Goal: Information Seeking & Learning: Learn about a topic

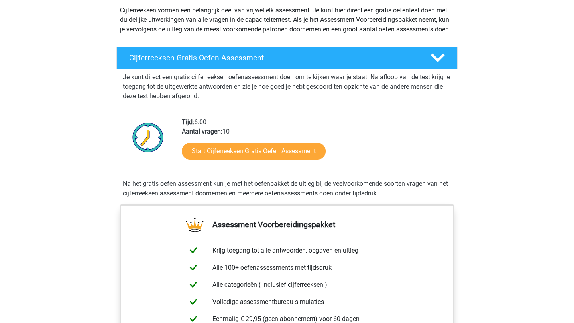
scroll to position [94, 0]
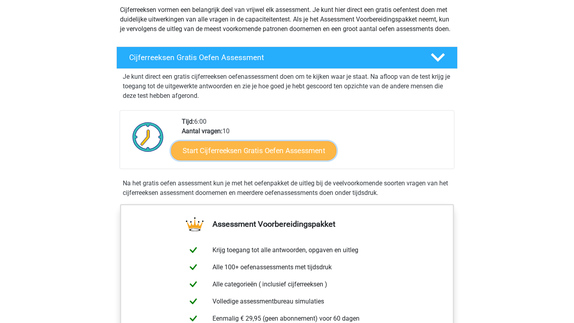
click at [214, 159] on link "Start Cijferreeksen Gratis Oefen Assessment" at bounding box center [253, 150] width 165 height 19
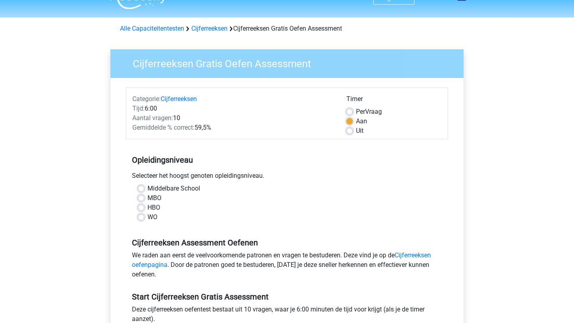
scroll to position [20, 0]
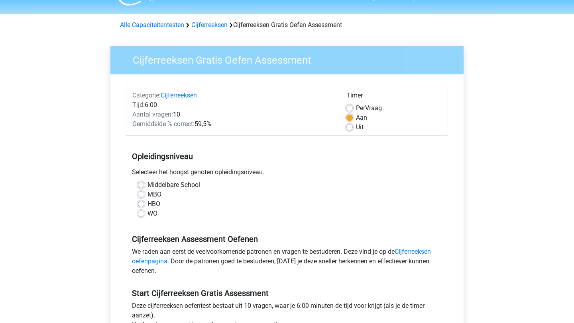
click at [147, 213] on label "WO" at bounding box center [152, 214] width 10 height 10
click at [139, 213] on input "WO" at bounding box center [141, 213] width 6 height 8
radio input "true"
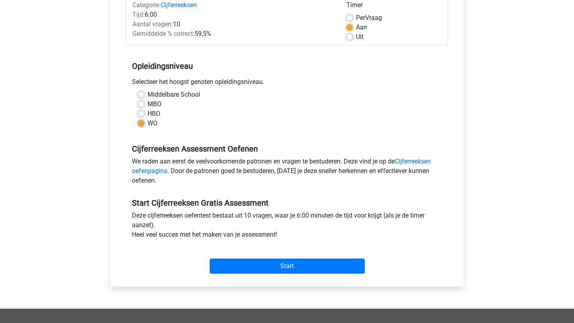
scroll to position [111, 0]
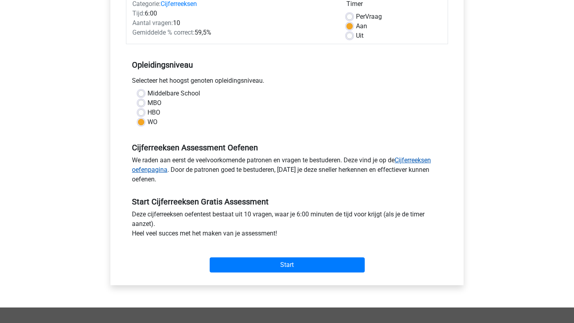
click at [404, 161] on link "Cijferreeksen oefenpagina" at bounding box center [281, 165] width 299 height 17
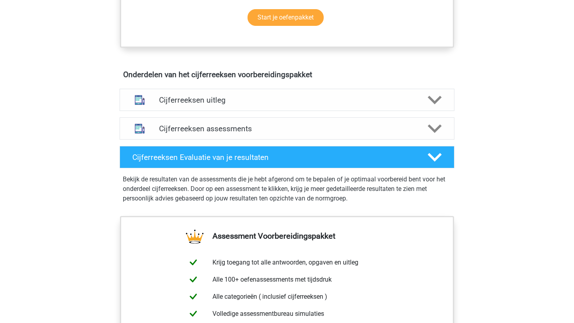
scroll to position [368, 0]
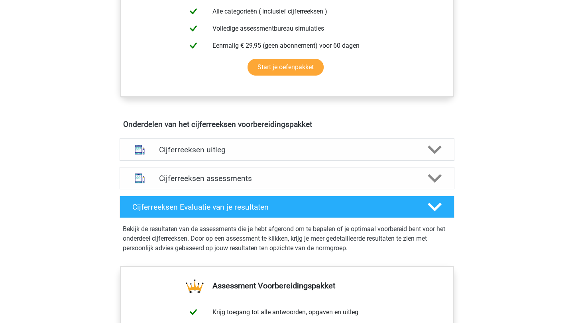
click at [266, 150] on div "Cijferreeksen uitleg" at bounding box center [287, 150] width 335 height 22
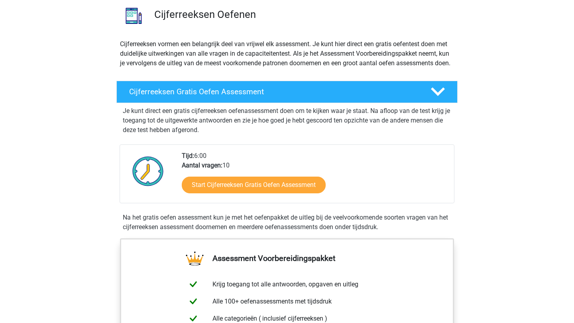
scroll to position [0, 0]
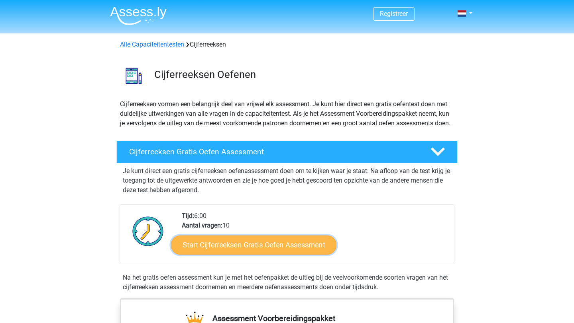
click at [235, 252] on link "Start Cijferreeksen Gratis Oefen Assessment" at bounding box center [253, 244] width 165 height 19
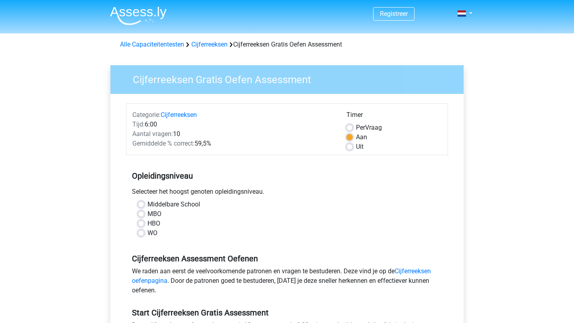
click at [145, 234] on div "WO" at bounding box center [287, 234] width 298 height 10
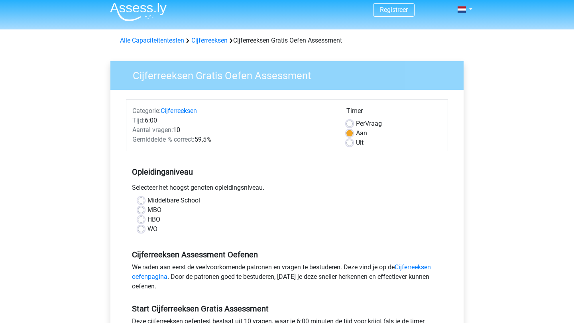
click at [147, 230] on label "WO" at bounding box center [152, 230] width 10 height 10
click at [144, 230] on input "WO" at bounding box center [141, 229] width 6 height 8
radio input "true"
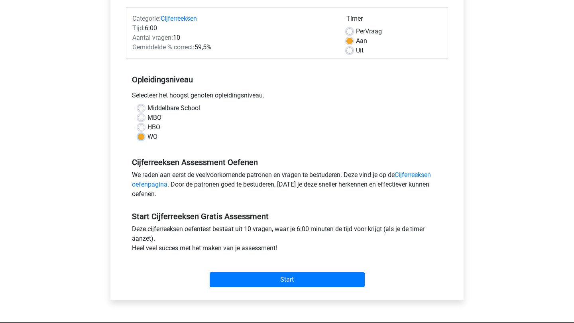
scroll to position [133, 0]
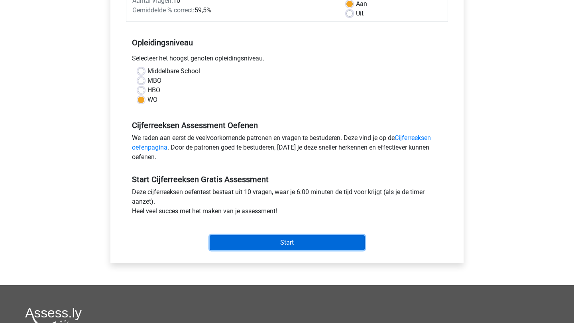
click at [246, 241] on input "Start" at bounding box center [287, 242] width 155 height 15
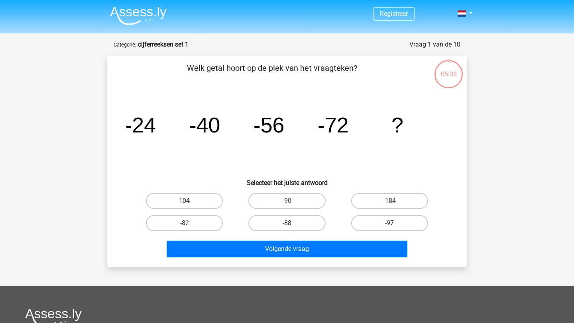
click at [276, 220] on label "-88" at bounding box center [286, 224] width 77 height 16
click at [287, 223] on input "-88" at bounding box center [289, 225] width 5 height 5
radio input "true"
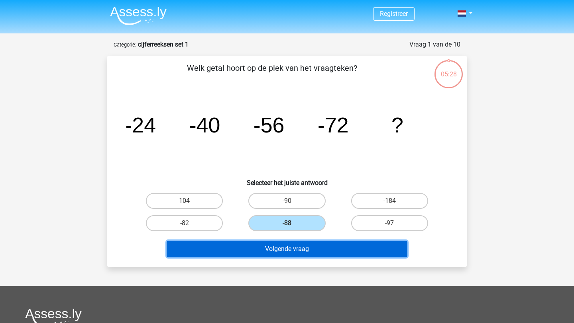
click at [278, 251] on button "Volgende vraag" at bounding box center [287, 249] width 241 height 17
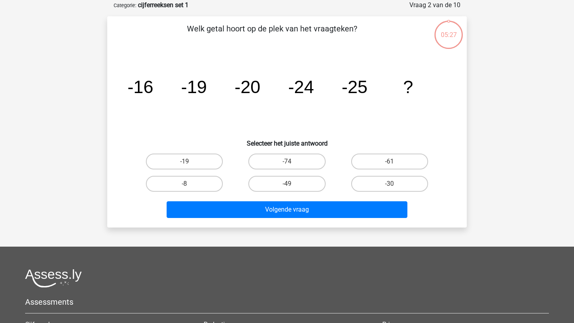
scroll to position [40, 0]
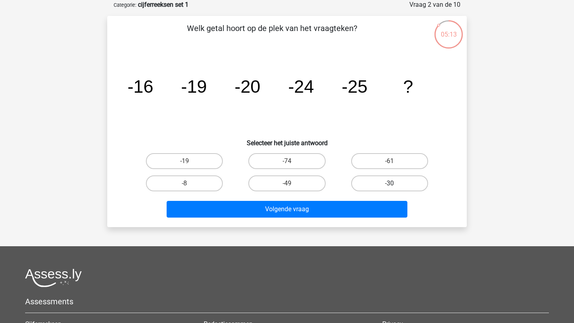
click at [365, 182] on label "-30" at bounding box center [389, 184] width 77 height 16
click at [389, 184] on input "-30" at bounding box center [391, 186] width 5 height 5
radio input "true"
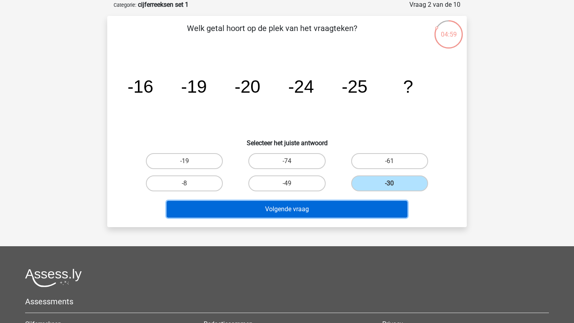
click at [281, 210] on button "Volgende vraag" at bounding box center [287, 209] width 241 height 17
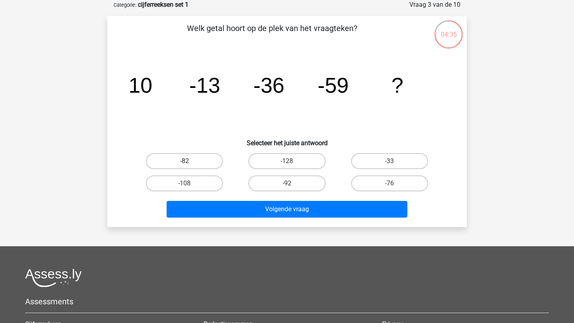
click at [170, 158] on label "-82" at bounding box center [184, 161] width 77 height 16
click at [184, 161] on input "-82" at bounding box center [186, 163] width 5 height 5
radio input "true"
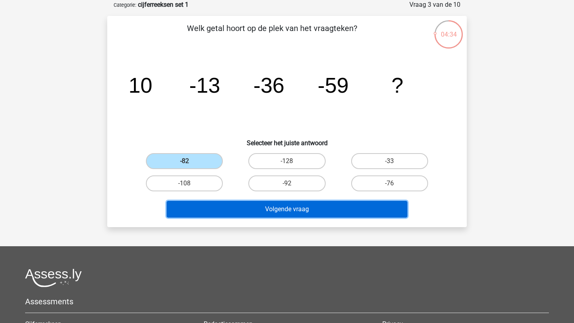
click at [234, 209] on button "Volgende vraag" at bounding box center [287, 209] width 241 height 17
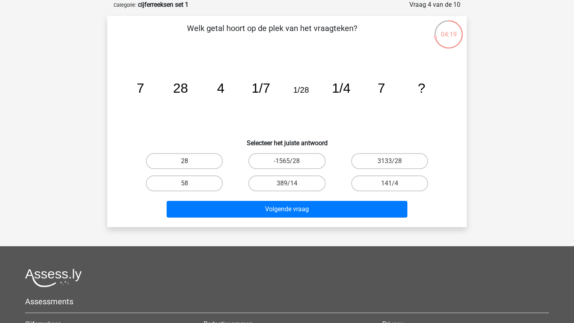
click at [203, 165] on label "28" at bounding box center [184, 161] width 77 height 16
click at [190, 165] on input "28" at bounding box center [186, 163] width 5 height 5
radio input "true"
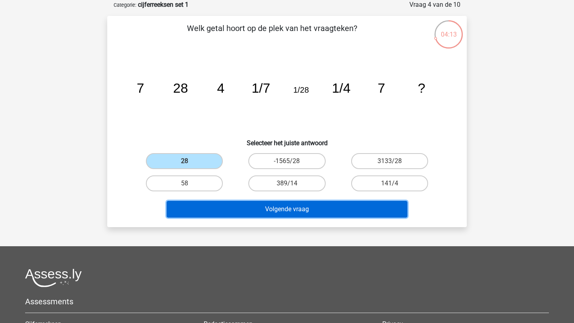
click at [250, 213] on button "Volgende vraag" at bounding box center [287, 209] width 241 height 17
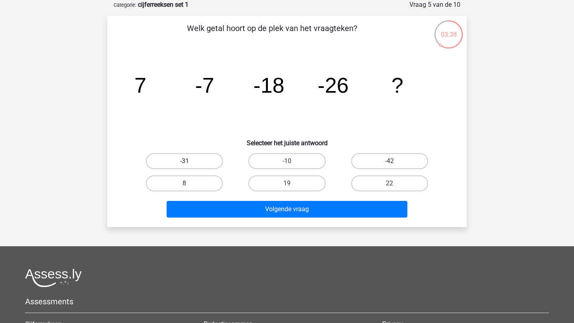
click at [190, 156] on label "-31" at bounding box center [184, 161] width 77 height 16
click at [190, 161] on input "-31" at bounding box center [186, 163] width 5 height 5
radio input "true"
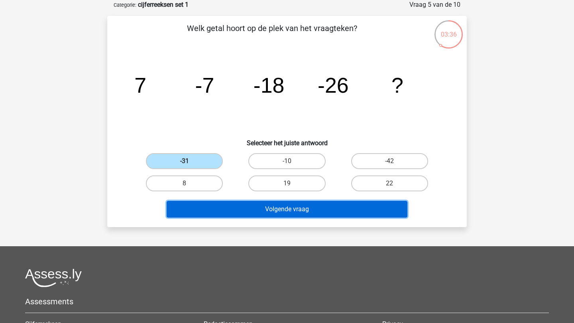
click at [252, 212] on button "Volgende vraag" at bounding box center [287, 209] width 241 height 17
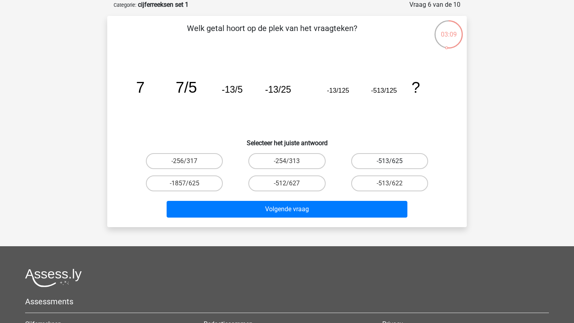
click at [394, 157] on label "-513/625" at bounding box center [389, 161] width 77 height 16
click at [394, 161] on input "-513/625" at bounding box center [391, 163] width 5 height 5
radio input "true"
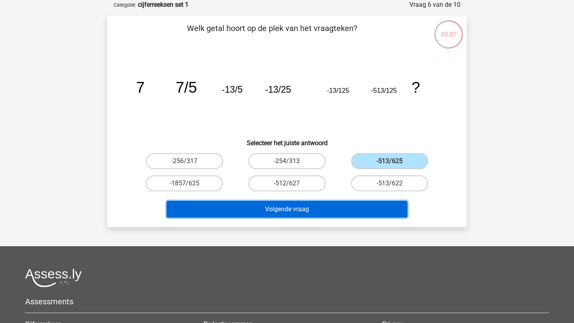
click at [339, 206] on button "Volgende vraag" at bounding box center [287, 209] width 241 height 17
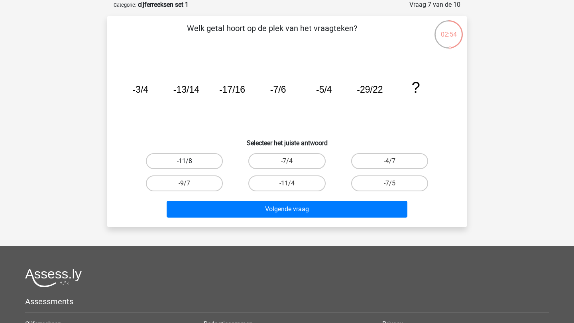
click at [196, 159] on label "-11/8" at bounding box center [184, 161] width 77 height 16
click at [190, 161] on input "-11/8" at bounding box center [186, 163] width 5 height 5
radio input "true"
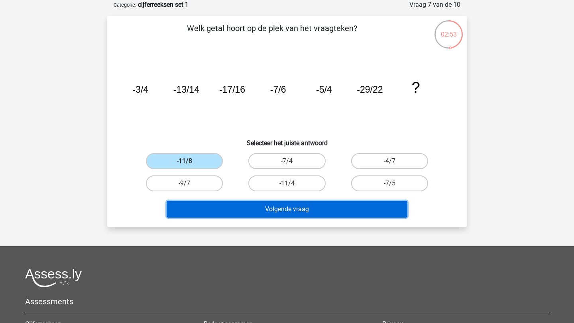
click at [250, 210] on button "Volgende vraag" at bounding box center [287, 209] width 241 height 17
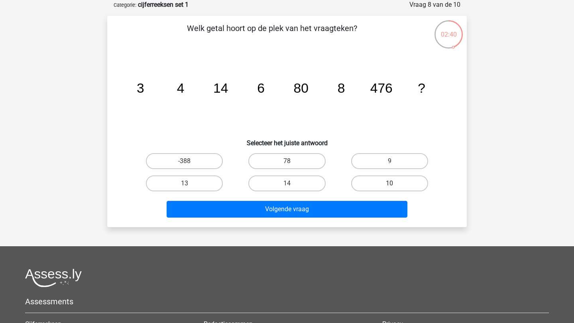
click at [385, 178] on label "10" at bounding box center [389, 184] width 77 height 16
click at [389, 184] on input "10" at bounding box center [391, 186] width 5 height 5
radio input "true"
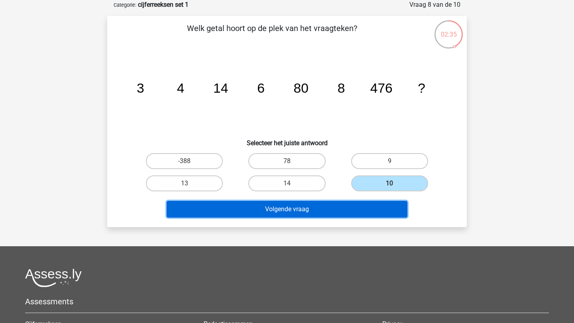
click at [324, 214] on button "Volgende vraag" at bounding box center [287, 209] width 241 height 17
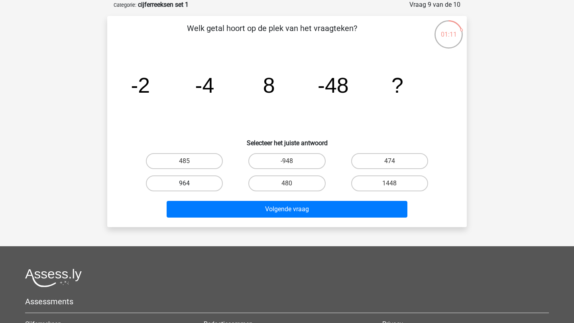
click at [179, 187] on label "964" at bounding box center [184, 184] width 77 height 16
click at [184, 187] on input "964" at bounding box center [186, 186] width 5 height 5
radio input "true"
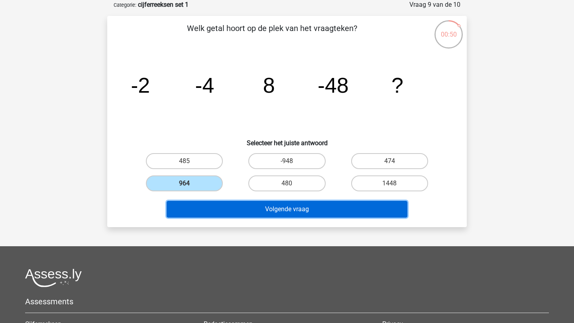
click at [274, 209] on button "Volgende vraag" at bounding box center [287, 209] width 241 height 17
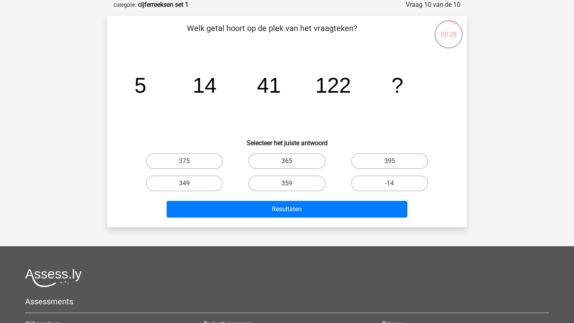
click at [268, 159] on label "365" at bounding box center [286, 161] width 77 height 16
click at [287, 161] on input "365" at bounding box center [289, 163] width 5 height 5
radio input "true"
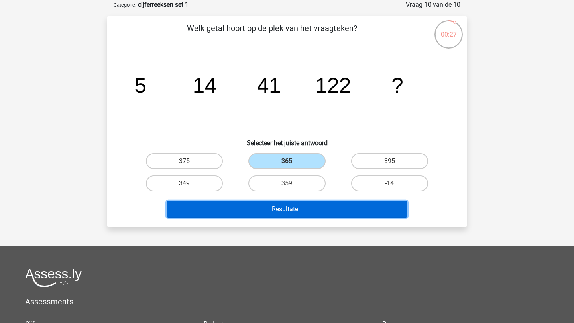
click at [283, 212] on button "Resultaten" at bounding box center [287, 209] width 241 height 17
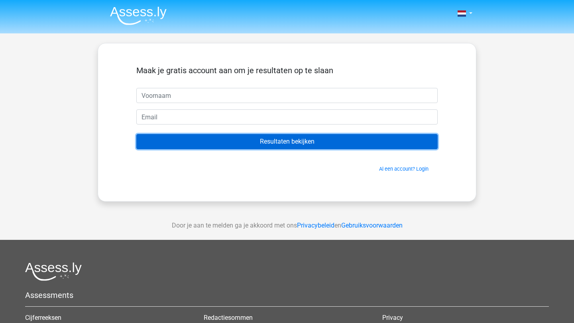
click at [306, 145] on input "Resultaten bekijken" at bounding box center [286, 141] width 301 height 15
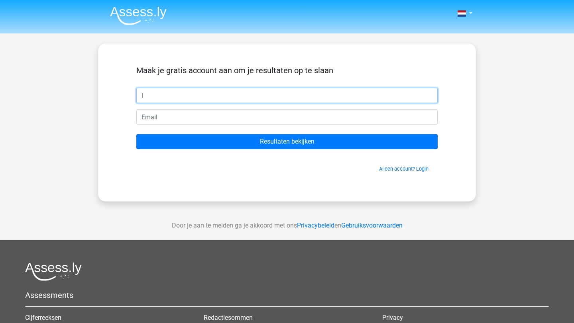
type input "Loïs"
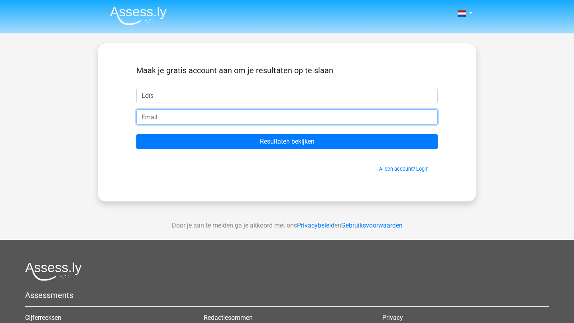
click at [204, 119] on input "email" at bounding box center [286, 117] width 301 height 15
type input "l.ros2003@gmail.com"
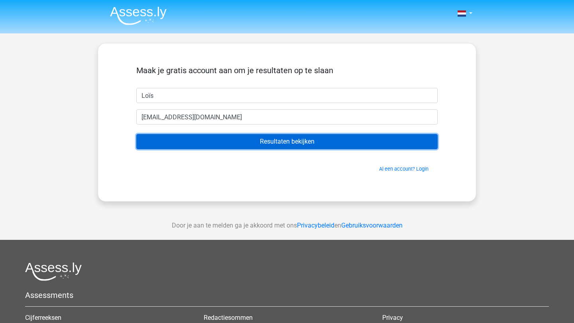
click at [214, 144] on input "Resultaten bekijken" at bounding box center [286, 141] width 301 height 15
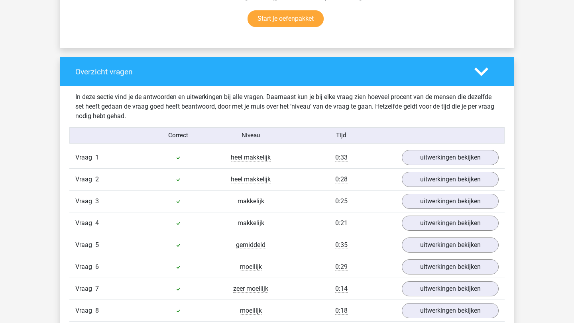
scroll to position [542, 0]
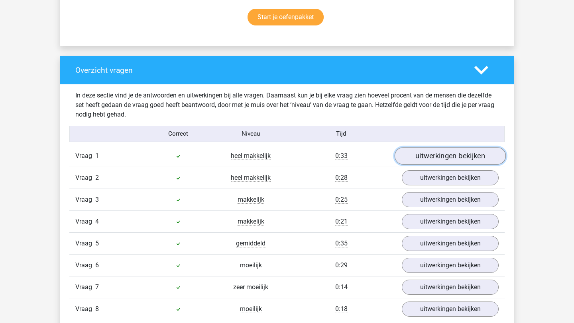
click at [436, 152] on link "uitwerkingen bekijken" at bounding box center [449, 156] width 111 height 18
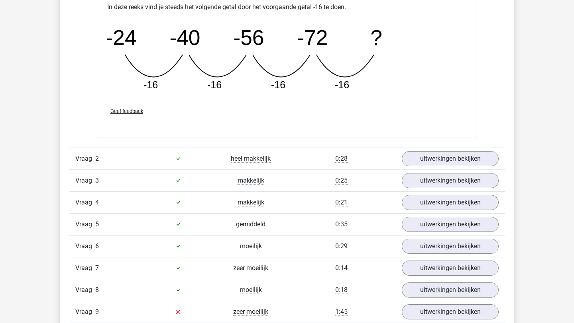
scroll to position [910, 0]
click at [445, 167] on div "Vraag 2 heel makkelijk 0:28 uitwerkingen bekijken" at bounding box center [286, 158] width 435 height 22
click at [442, 159] on link "uitwerkingen bekijken" at bounding box center [449, 159] width 111 height 18
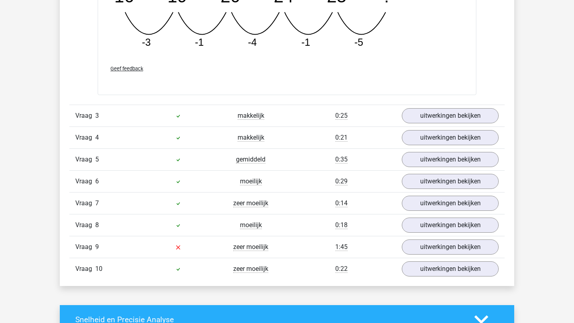
scroll to position [1345, 0]
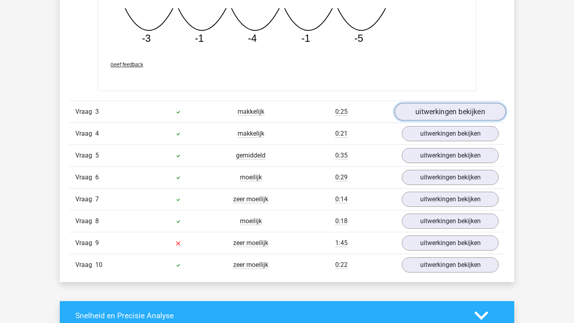
click at [445, 110] on link "uitwerkingen bekijken" at bounding box center [449, 113] width 111 height 18
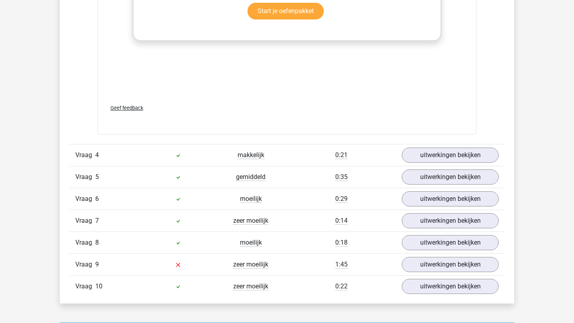
scroll to position [1822, 0]
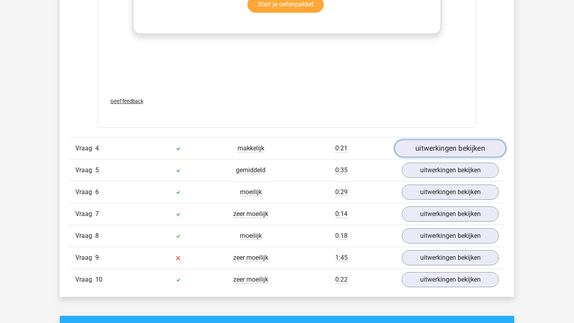
click at [436, 148] on link "uitwerkingen bekijken" at bounding box center [449, 149] width 111 height 18
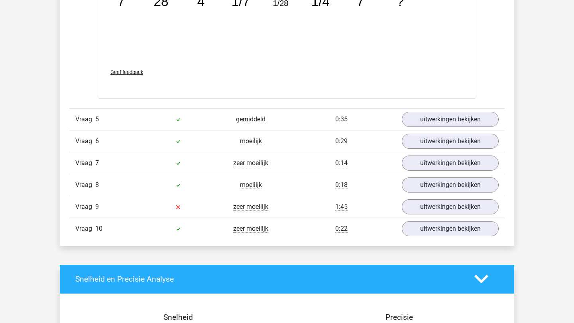
scroll to position [2289, 0]
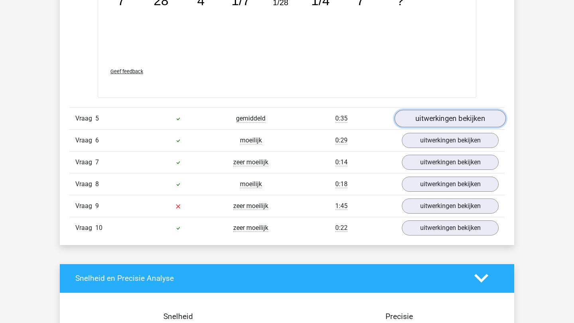
click at [431, 118] on link "uitwerkingen bekijken" at bounding box center [449, 119] width 111 height 18
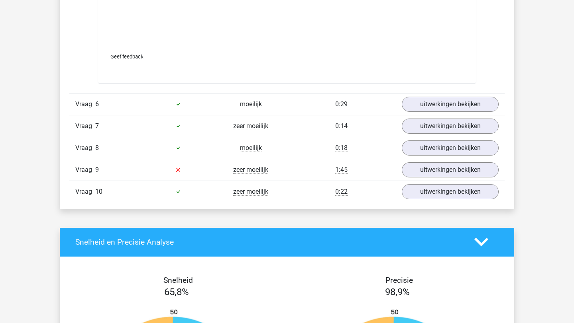
scroll to position [2822, 0]
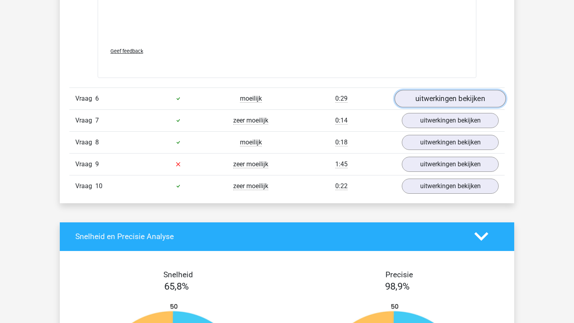
click at [437, 94] on link "uitwerkingen bekijken" at bounding box center [449, 99] width 111 height 18
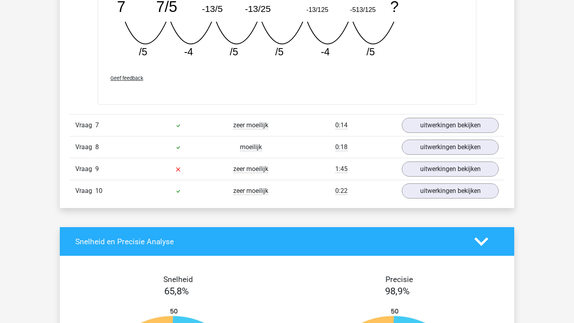
scroll to position [3166, 0]
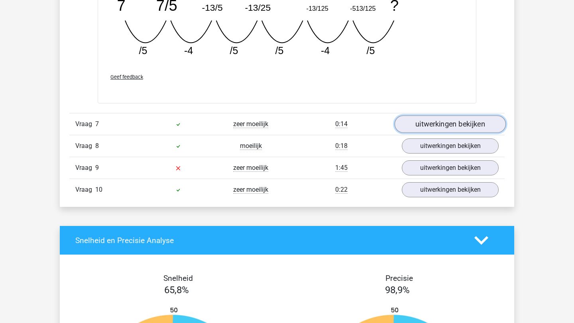
click at [433, 116] on link "uitwerkingen bekijken" at bounding box center [449, 125] width 111 height 18
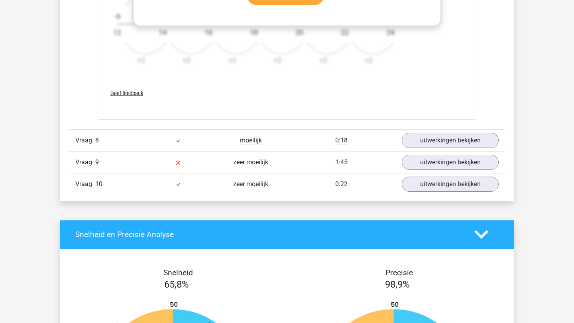
scroll to position [3666, 0]
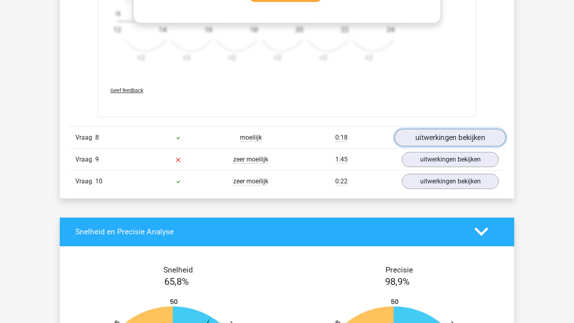
click at [424, 139] on link "uitwerkingen bekijken" at bounding box center [449, 138] width 111 height 18
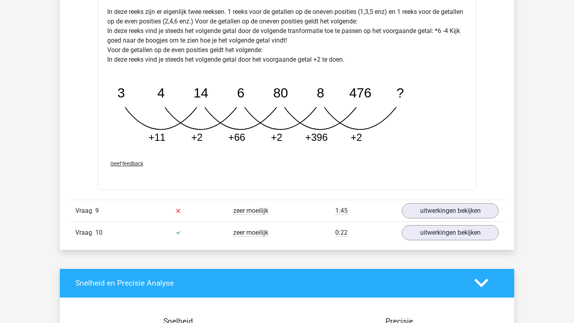
scroll to position [4028, 0]
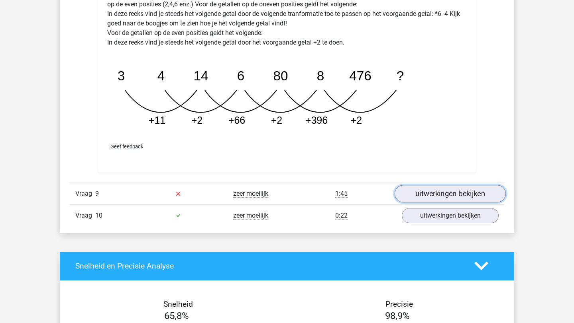
click at [430, 195] on link "uitwerkingen bekijken" at bounding box center [449, 194] width 111 height 18
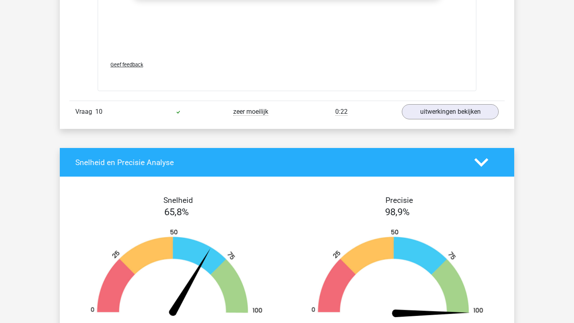
scroll to position [4625, 0]
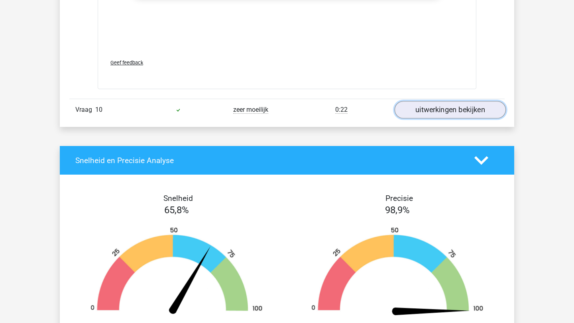
click at [438, 116] on link "uitwerkingen bekijken" at bounding box center [449, 111] width 111 height 18
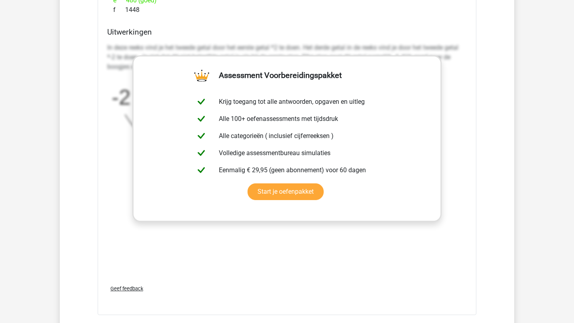
scroll to position [4313, 0]
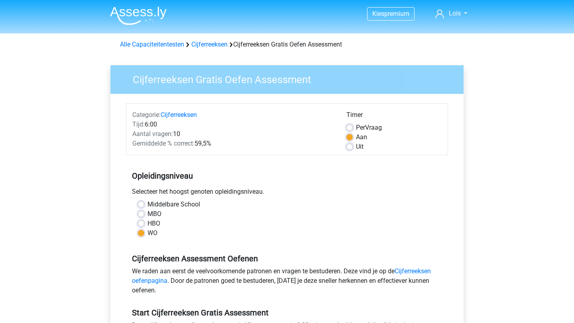
scroll to position [133, 0]
